Goal: Task Accomplishment & Management: Use online tool/utility

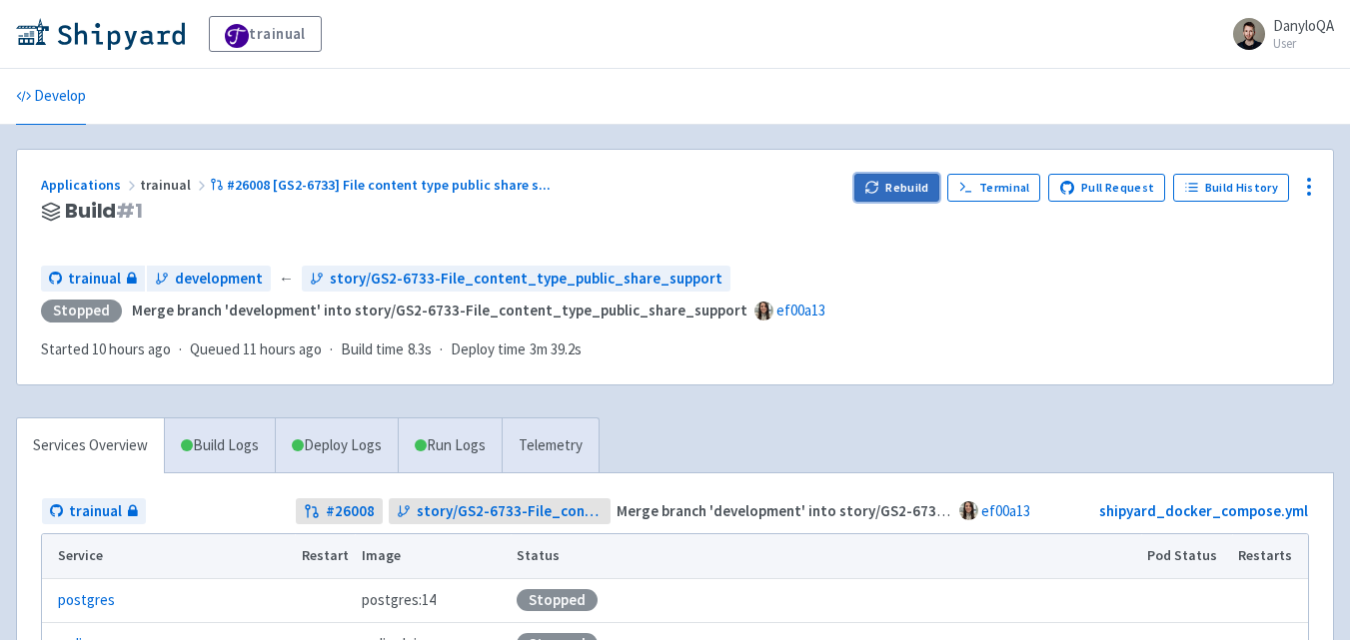
click at [904, 188] on button "Rebuild" at bounding box center [897, 188] width 86 height 28
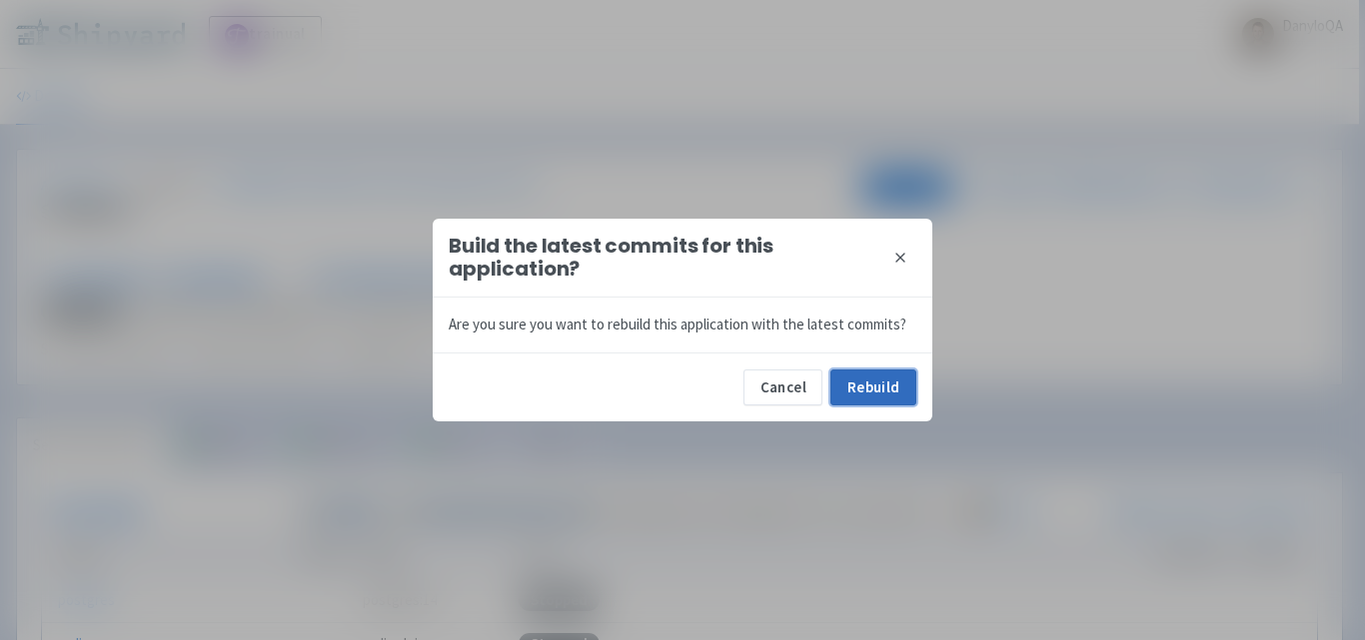
click at [871, 386] on button "Rebuild" at bounding box center [873, 388] width 86 height 36
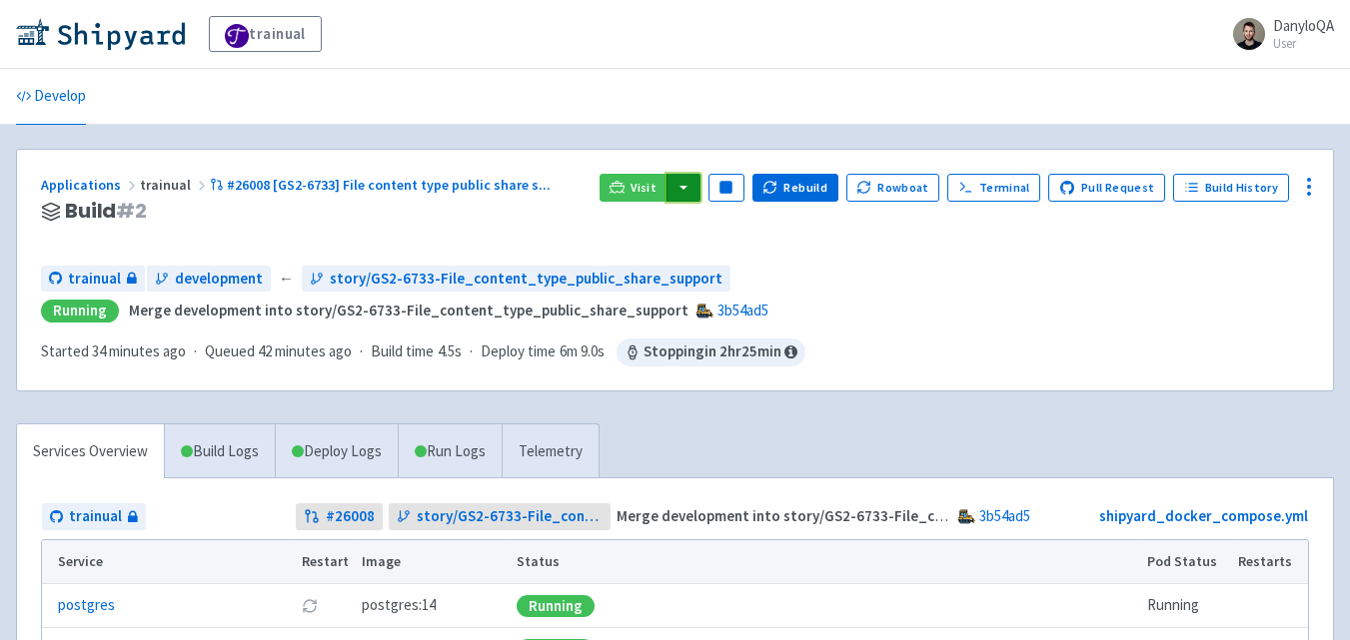
click at [700, 180] on button "button" at bounding box center [683, 188] width 34 height 28
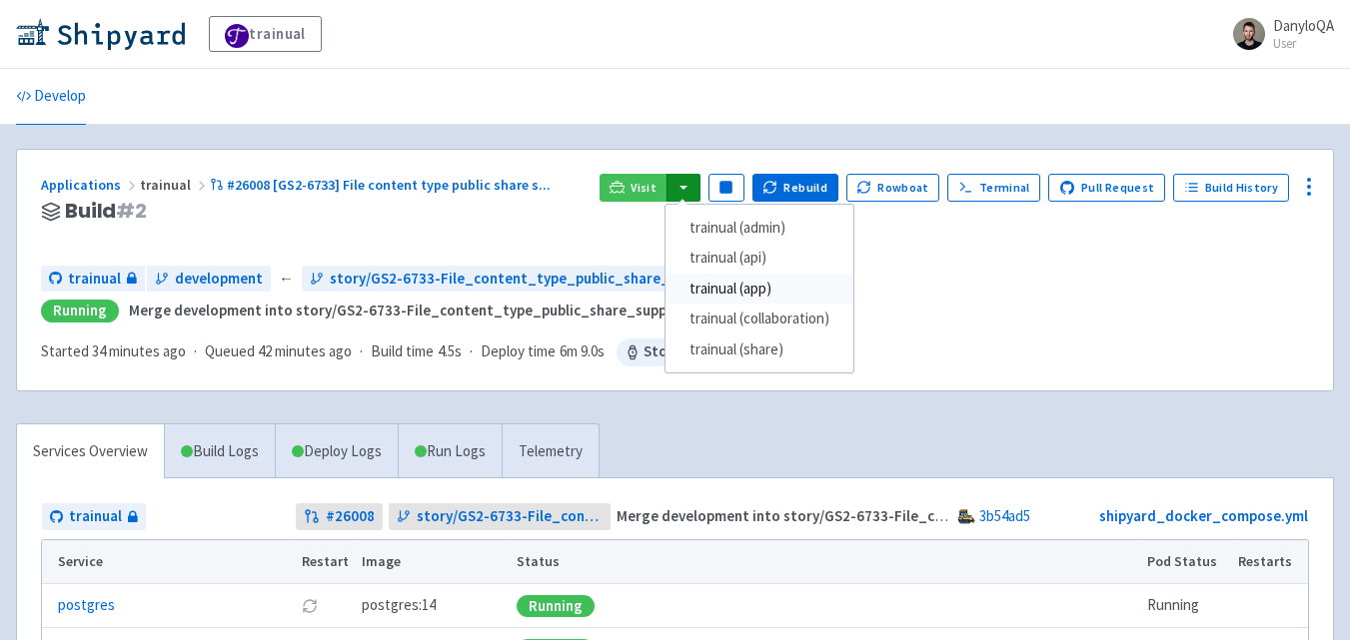
click at [738, 282] on link "trainual (app)" at bounding box center [759, 289] width 188 height 31
